Goal: Task Accomplishment & Management: Use online tool/utility

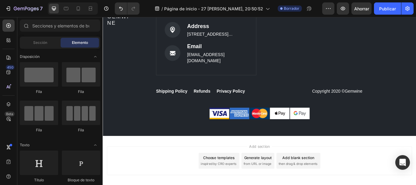
scroll to position [2105, 0]
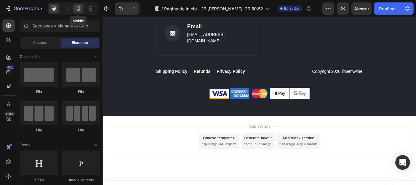
click at [76, 9] on icon at bounding box center [78, 8] width 6 height 6
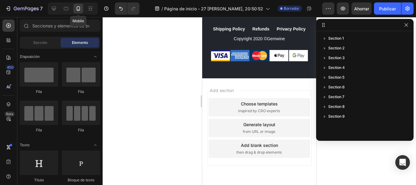
click at [76, 9] on icon at bounding box center [78, 8] width 6 height 6
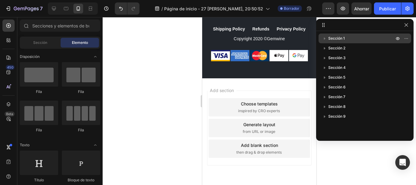
click at [369, 35] on p "Sección 1" at bounding box center [361, 38] width 67 height 6
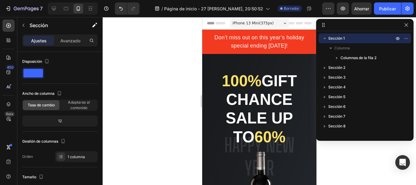
drag, startPoint x: 416, startPoint y: 48, endPoint x: 416, endPoint y: 58, distance: 9.8
click at [416, 58] on div at bounding box center [260, 101] width 314 height 168
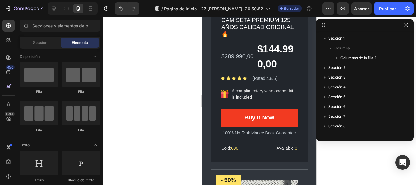
scroll to position [718, 0]
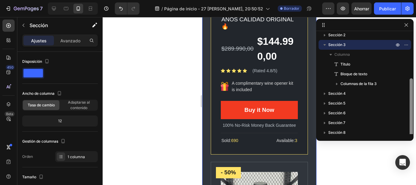
scroll to position [46, 0]
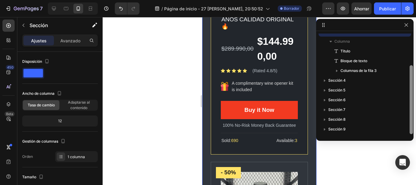
drag, startPoint x: 410, startPoint y: 62, endPoint x: 416, endPoint y: 121, distance: 59.4
click at [416, 121] on div "Sección 1 Columna Columnas de la fila 2 Sección 2 Sección 3 Columna Título Bloq…" at bounding box center [260, 101] width 314 height 168
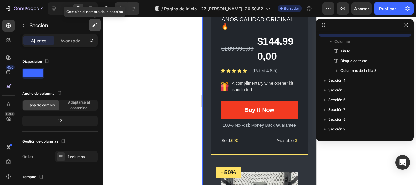
click at [95, 26] on icon "button" at bounding box center [95, 25] width 6 height 6
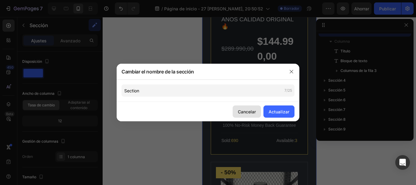
click at [252, 114] on font "Cancelar" at bounding box center [247, 111] width 18 height 5
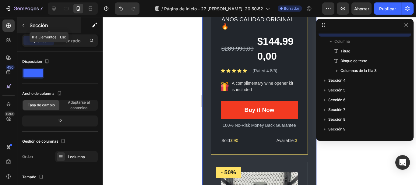
click at [21, 22] on button "button" at bounding box center [24, 25] width 10 height 10
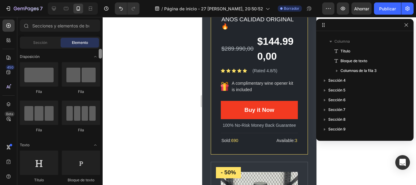
click at [101, 54] on div at bounding box center [100, 54] width 3 height 10
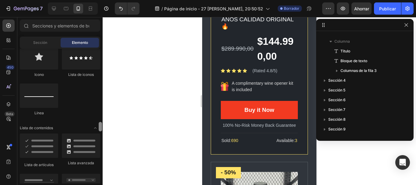
scroll to position [473, 0]
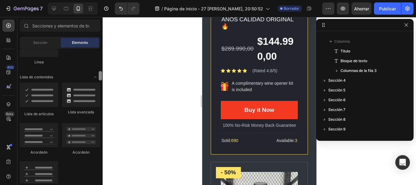
drag, startPoint x: 100, startPoint y: 52, endPoint x: 101, endPoint y: 88, distance: 35.4
click at [101, 80] on div at bounding box center [100, 75] width 3 height 9
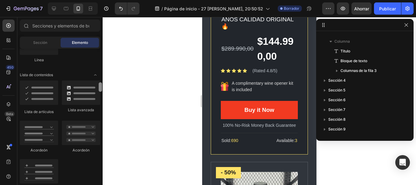
click at [100, 86] on div at bounding box center [100, 86] width 3 height 9
drag, startPoint x: 101, startPoint y: 88, endPoint x: 100, endPoint y: 117, distance: 29.3
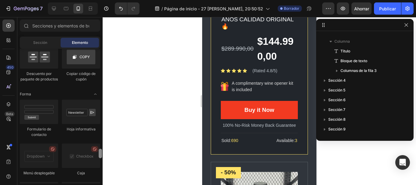
drag, startPoint x: 100, startPoint y: 114, endPoint x: 100, endPoint y: 153, distance: 38.7
click at [100, 153] on div at bounding box center [100, 153] width 3 height 9
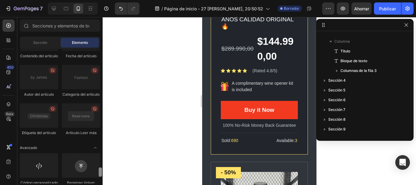
scroll to position [1764, 0]
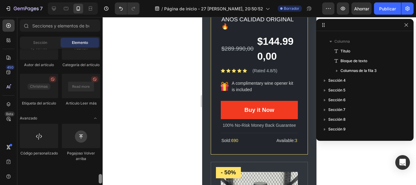
drag, startPoint x: 99, startPoint y: 152, endPoint x: 104, endPoint y: 185, distance: 33.2
click at [104, 46] on html "7 / Página de inicio - 27 [PERSON_NAME], 20:50:52 Borrador Avance Ahorrar Publi…" at bounding box center [208, 23] width 416 height 46
click at [100, 177] on div at bounding box center [100, 178] width 3 height 9
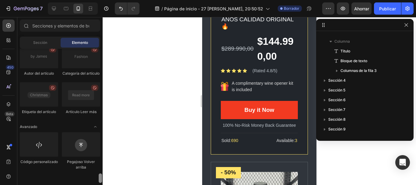
scroll to position [1756, 0]
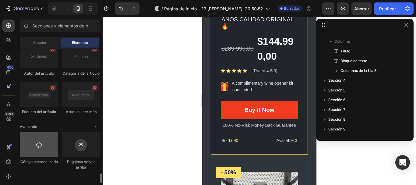
click at [30, 157] on div at bounding box center [39, 144] width 38 height 24
click at [36, 157] on div at bounding box center [39, 144] width 38 height 24
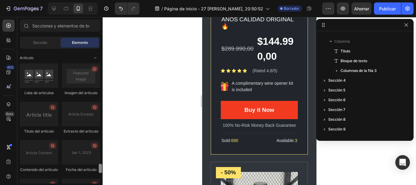
click at [101, 161] on div at bounding box center [100, 116] width 5 height 135
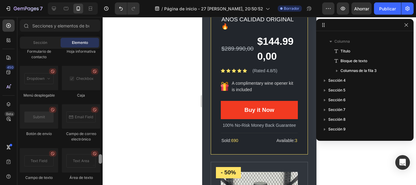
click at [101, 161] on div at bounding box center [100, 116] width 5 height 135
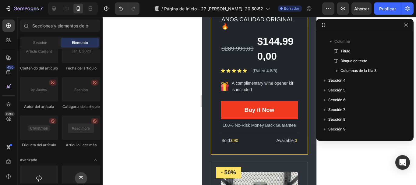
scroll to position [1764, 0]
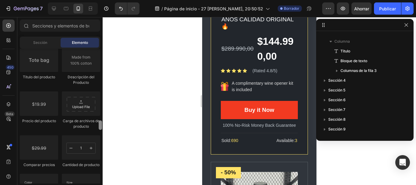
drag, startPoint x: 100, startPoint y: 160, endPoint x: 104, endPoint y: 126, distance: 34.3
click at [104, 0] on div "7 / Página de inicio - 27 [PERSON_NAME], 20:50:52 Borrador Avance Ahorrar Publi…" at bounding box center [208, 0] width 416 height 0
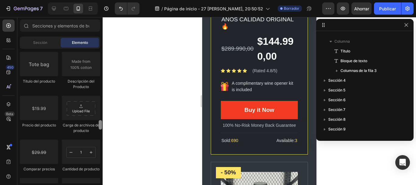
scroll to position [1140, 0]
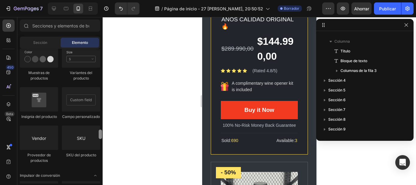
click at [99, 124] on div at bounding box center [100, 116] width 5 height 135
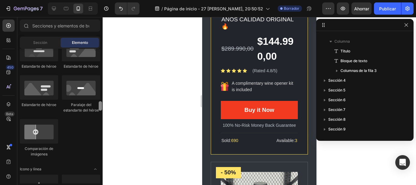
drag, startPoint x: 100, startPoint y: 131, endPoint x: 112, endPoint y: 69, distance: 63.3
click at [112, 0] on div "7 / Página de inicio - 27 [PERSON_NAME], 20:50:52 Borrador Avance Ahorrar Publi…" at bounding box center [208, 0] width 416 height 0
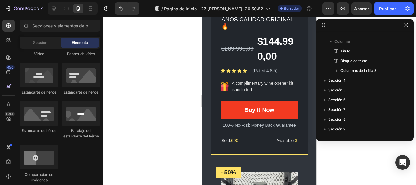
scroll to position [0, 0]
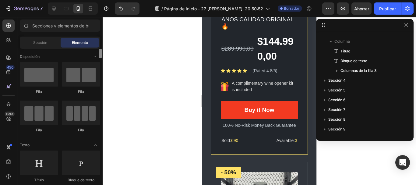
drag, startPoint x: 101, startPoint y: 69, endPoint x: 103, endPoint y: 44, distance: 25.1
click at [103, 0] on div "7 / Página de inicio - 27 [PERSON_NAME], 20:50:52 Borrador Avance Ahorrar Publi…" at bounding box center [208, 0] width 416 height 0
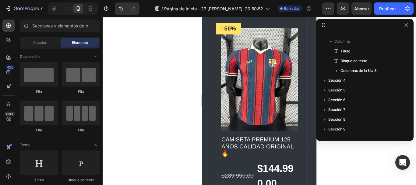
scroll to position [900, 0]
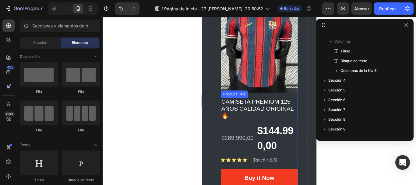
click at [263, 99] on h1 "CAMISETA PREMIUM 125 AÑOS CALIDAD ORIGINAL 🔥" at bounding box center [259, 109] width 77 height 22
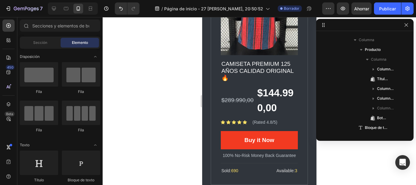
scroll to position [1066, 0]
